Goal: Task Accomplishment & Management: Use online tool/utility

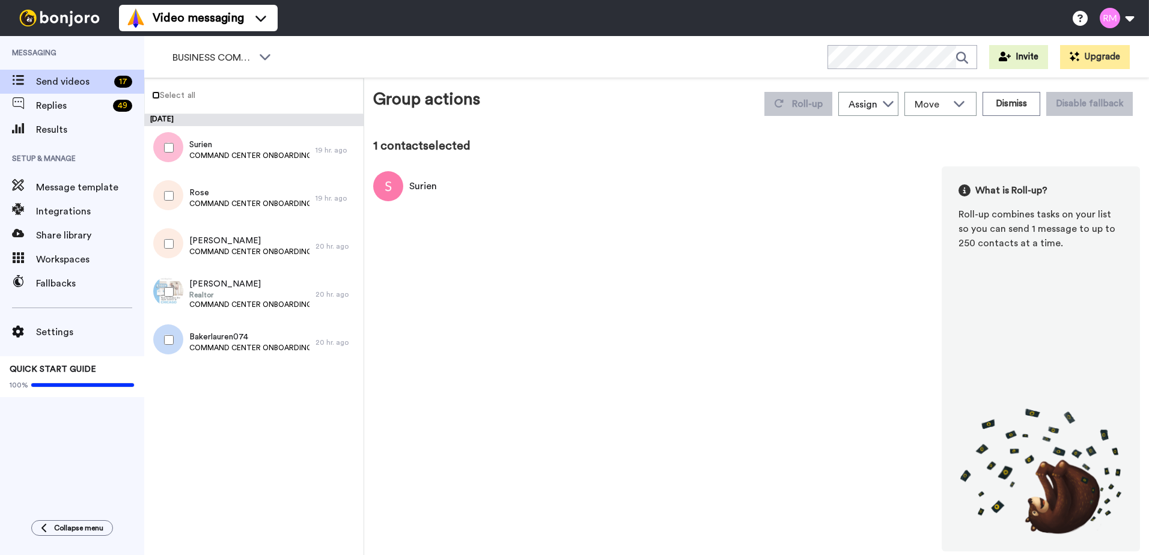
click at [161, 93] on label "Select all" at bounding box center [170, 95] width 50 height 14
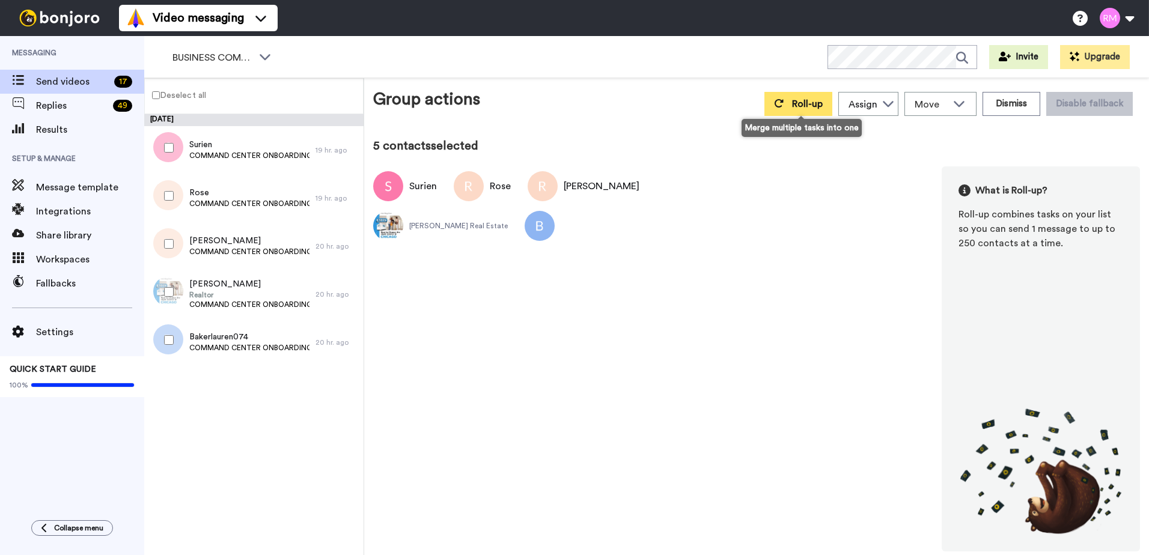
click at [796, 100] on span "Roll-up" at bounding box center [807, 104] width 31 height 10
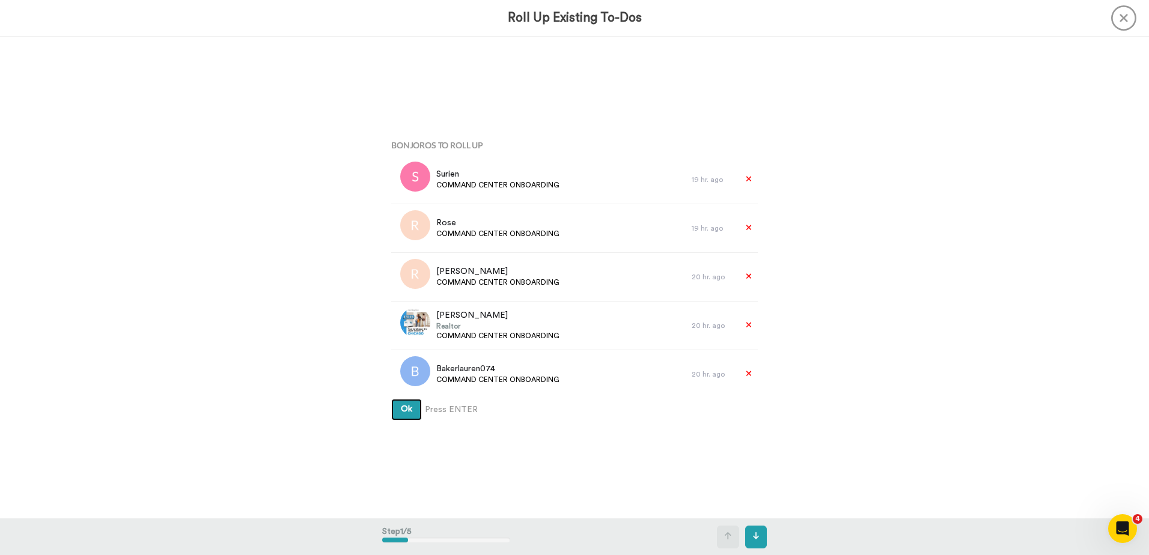
click at [401, 410] on span "Ok" at bounding box center [406, 409] width 11 height 8
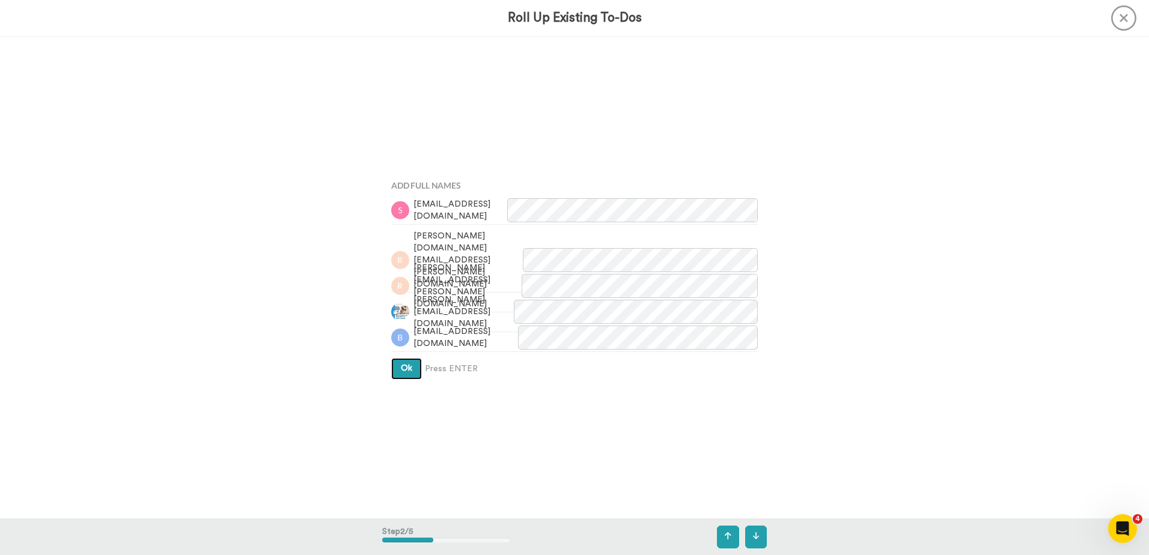
click at [395, 365] on button "Ok" at bounding box center [406, 369] width 31 height 22
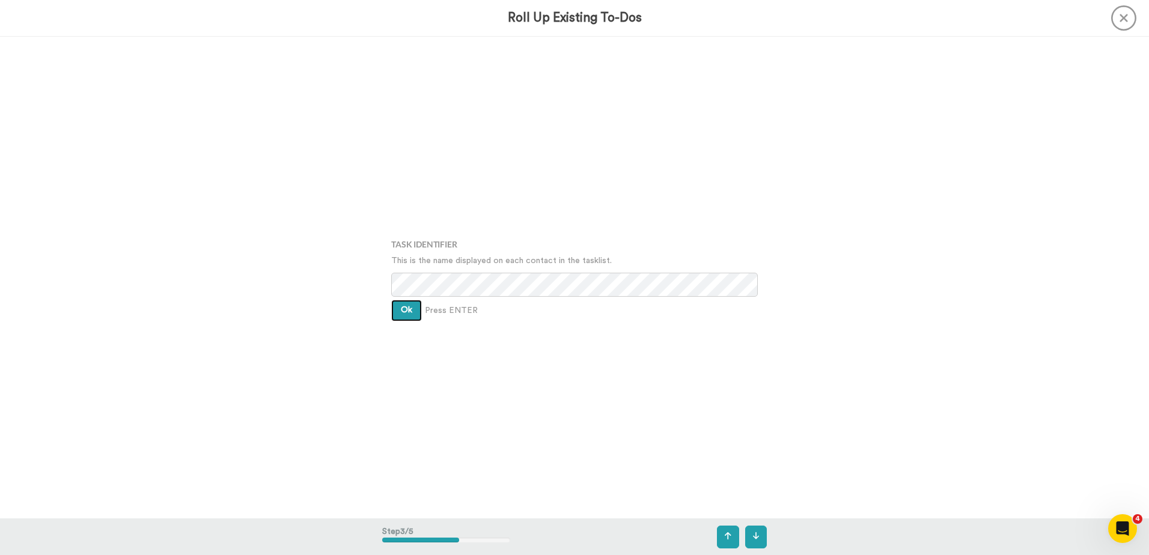
click at [405, 309] on span "Ok" at bounding box center [406, 310] width 11 height 8
click at [405, 309] on button "Ok" at bounding box center [406, 302] width 31 height 22
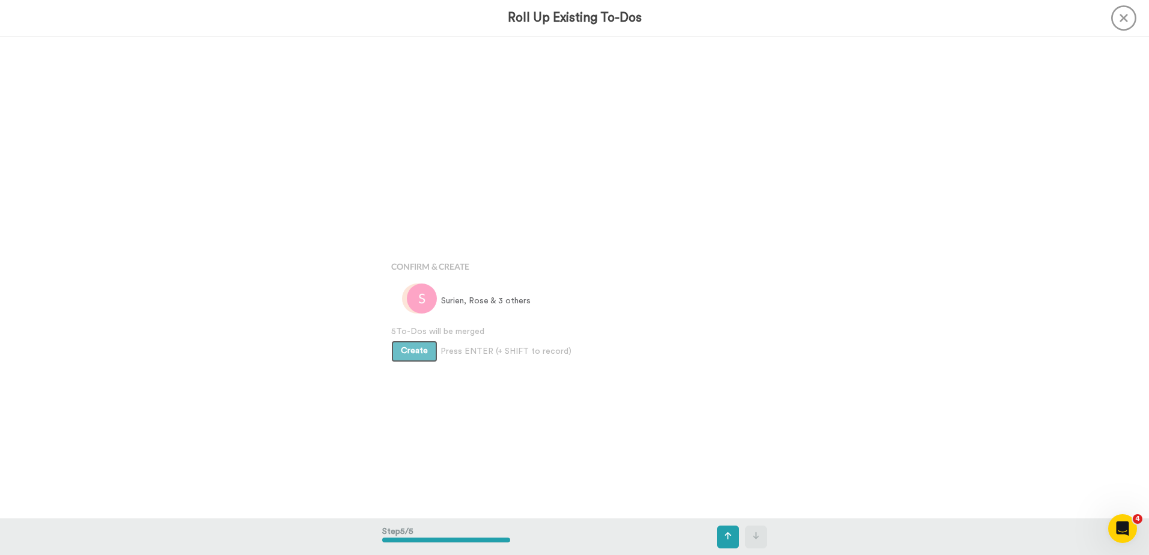
scroll to position [1929, 0]
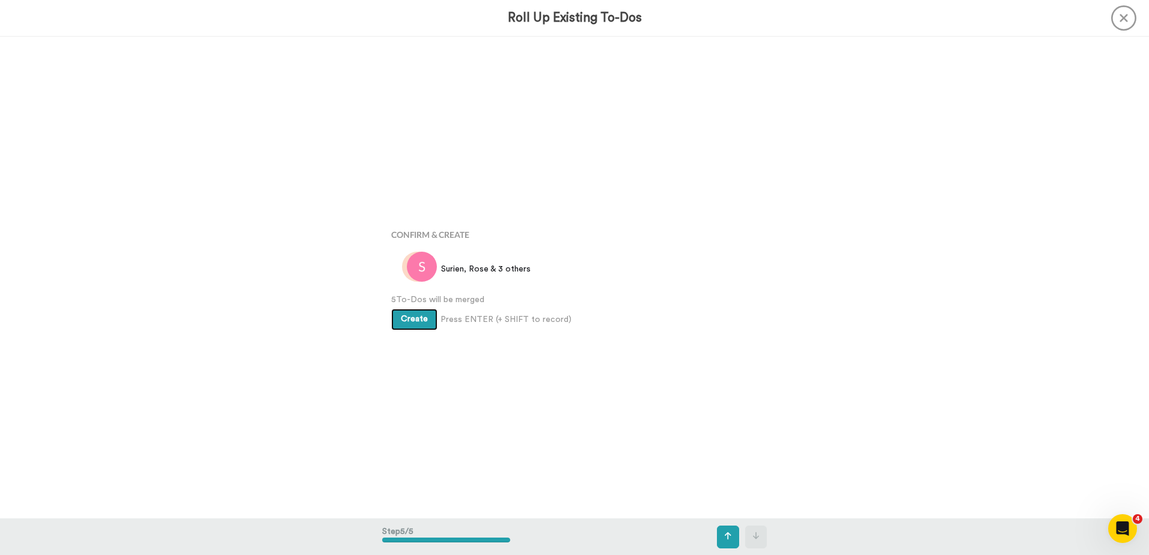
click at [407, 318] on span "Create" at bounding box center [414, 319] width 27 height 8
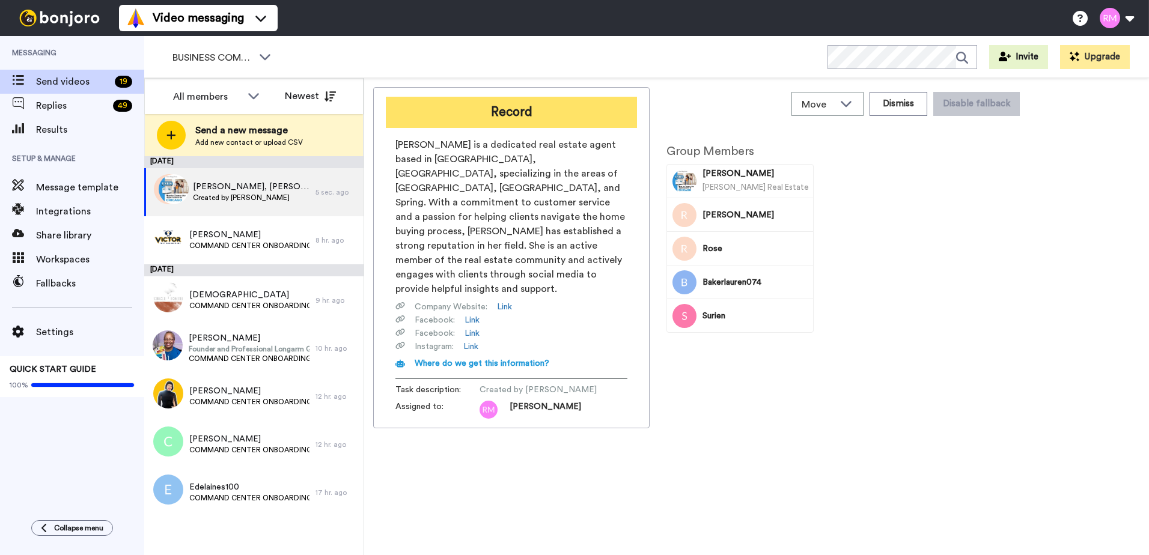
click at [514, 116] on button "Record" at bounding box center [511, 112] width 251 height 31
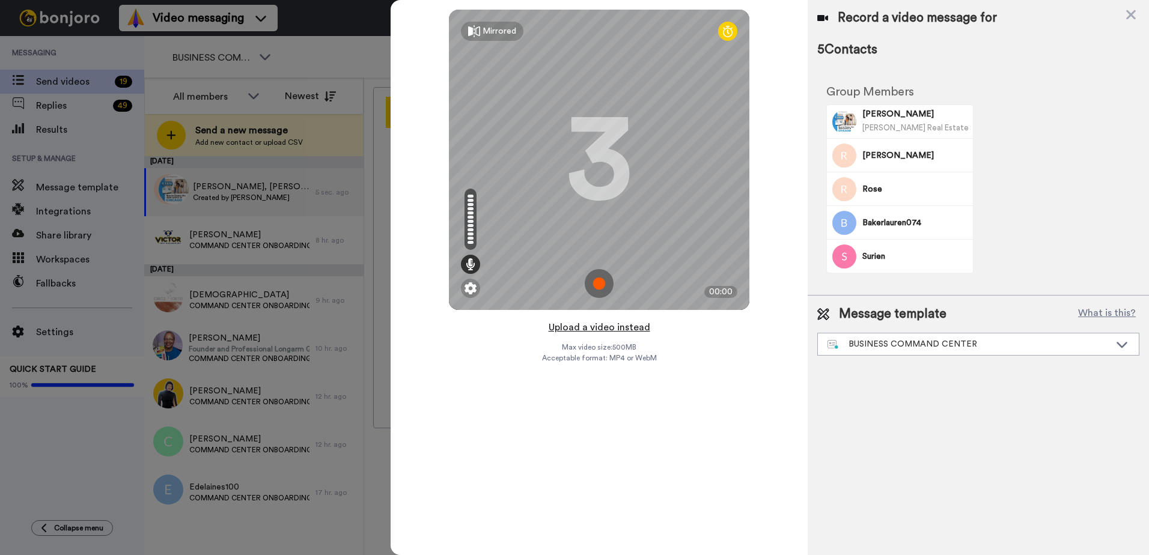
click at [583, 324] on button "Upload a video instead" at bounding box center [599, 328] width 109 height 16
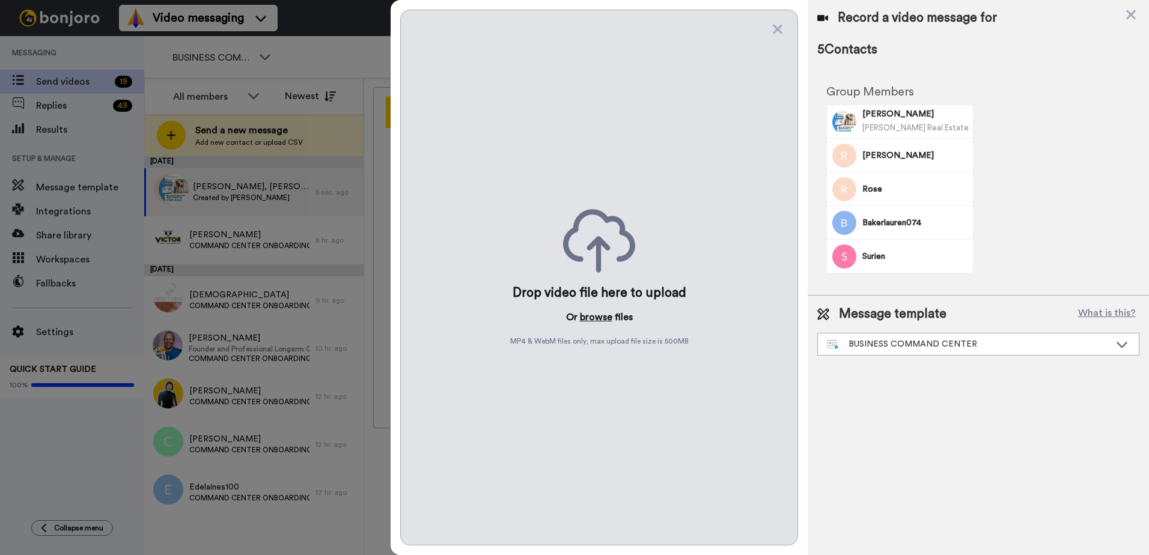
click at [594, 317] on button "browse" at bounding box center [596, 317] width 32 height 14
